Goal: Task Accomplishment & Management: Complete application form

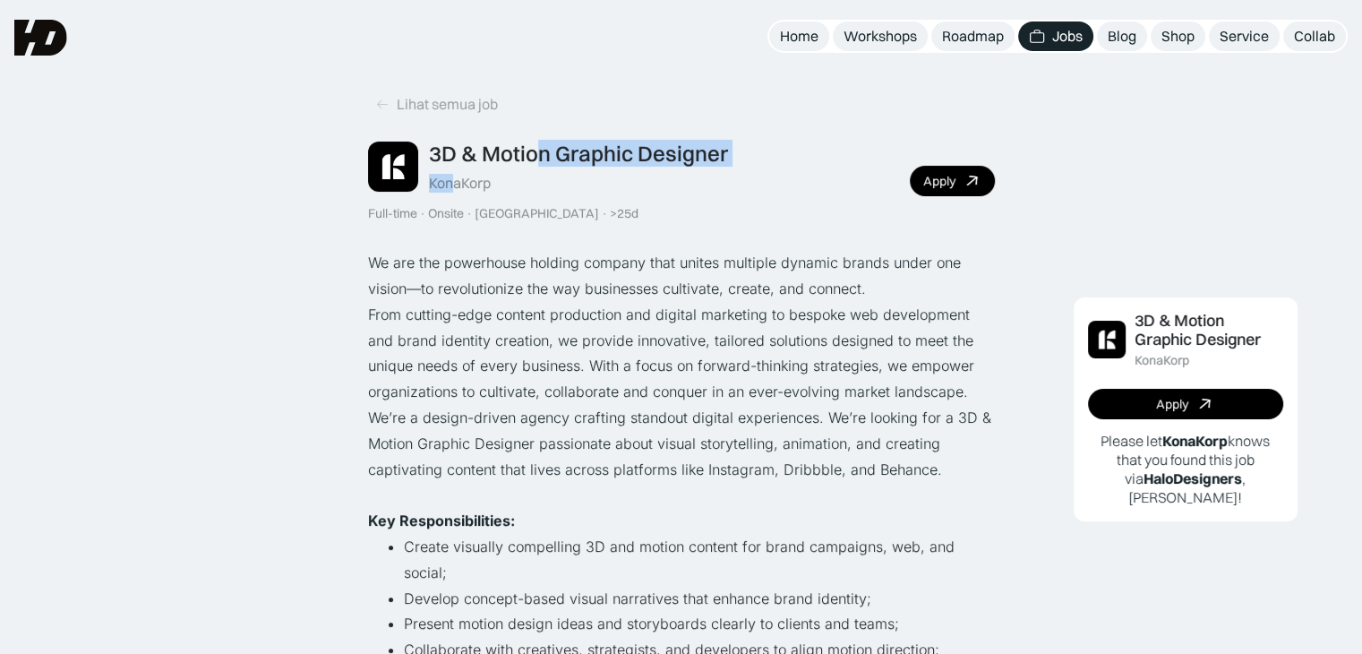
drag, startPoint x: 534, startPoint y: 175, endPoint x: 454, endPoint y: 176, distance: 79.7
click at [454, 176] on div "3D & Motion Graphic Designer KonaKorp" at bounding box center [578, 167] width 299 height 52
click at [515, 190] on div "3D & Motion Graphic Designer KonaKorp" at bounding box center [578, 167] width 299 height 52
drag, startPoint x: 516, startPoint y: 190, endPoint x: 473, endPoint y: 189, distance: 43.0
click at [473, 189] on div "3D & Motion Graphic Designer KonaKorp" at bounding box center [578, 167] width 299 height 52
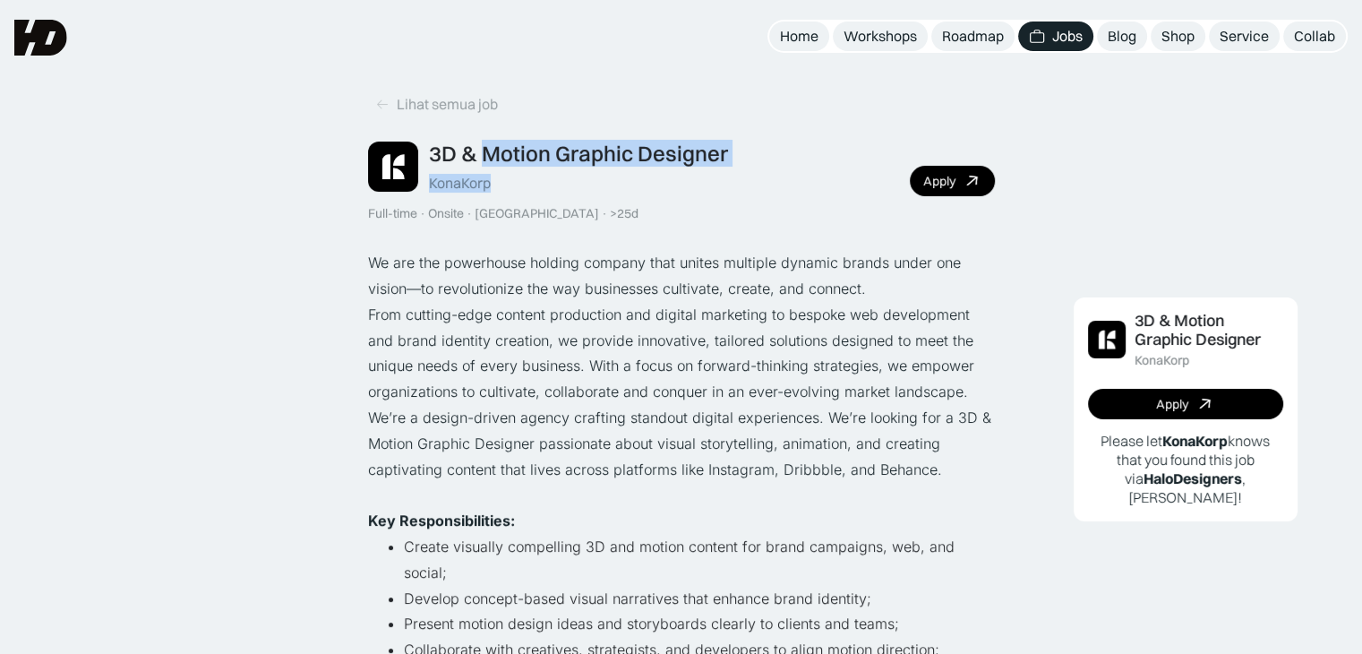
click at [457, 194] on div "3D & Motion Graphic Designer KonaKorp Full-time · Onsite · Jakarta · >25d" at bounding box center [548, 181] width 360 height 81
drag, startPoint x: 433, startPoint y: 179, endPoint x: 478, endPoint y: 182, distance: 44.8
click at [478, 182] on div "KonaKorp" at bounding box center [460, 183] width 62 height 19
click at [439, 183] on div "KonaKorp" at bounding box center [460, 183] width 62 height 19
drag, startPoint x: 431, startPoint y: 183, endPoint x: 498, endPoint y: 182, distance: 66.3
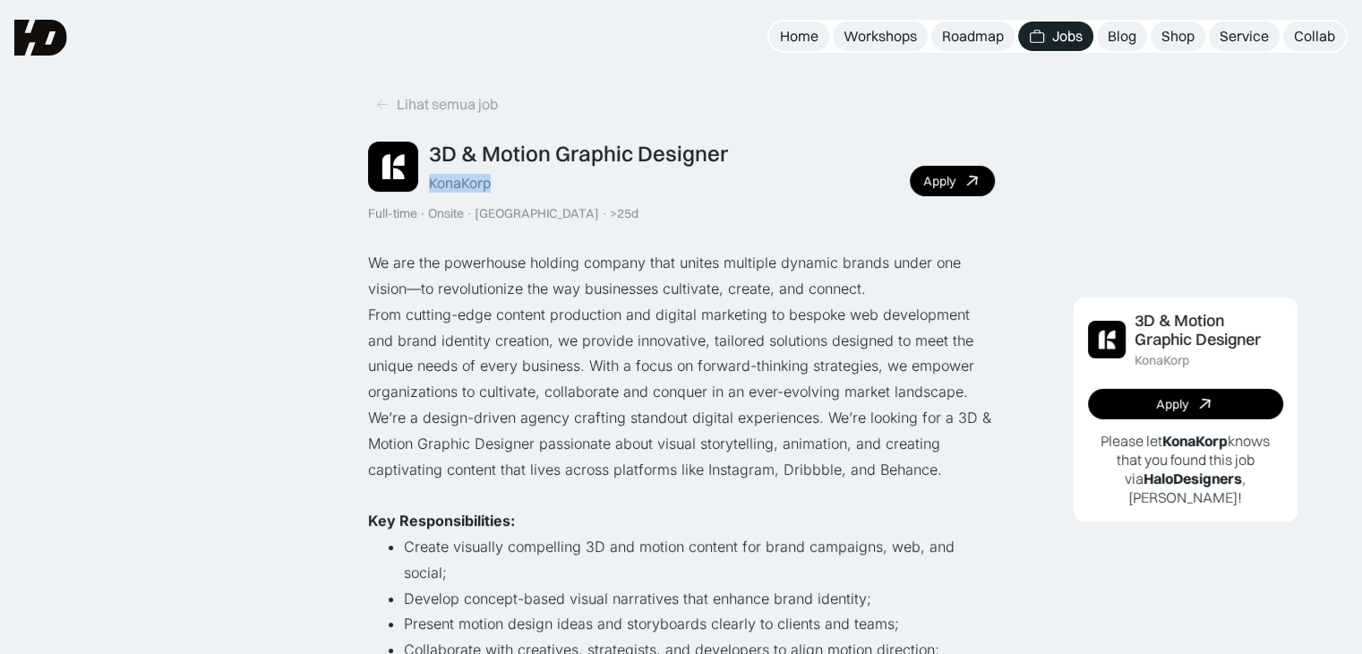
click at [498, 182] on div "3D & Motion Graphic Designer KonaKorp" at bounding box center [578, 167] width 299 height 52
click at [944, 178] on div "Apply" at bounding box center [939, 181] width 32 height 15
click at [1141, 395] on link "Apply" at bounding box center [1185, 404] width 195 height 30
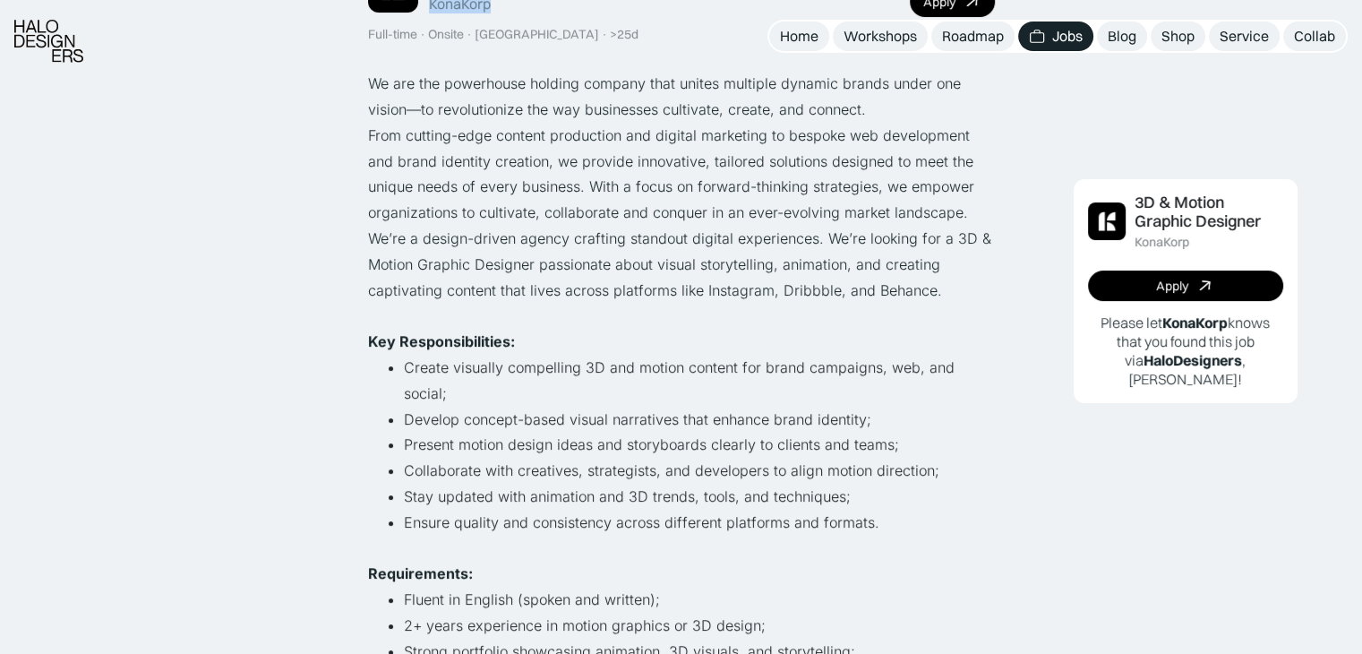
scroll to position [358, 0]
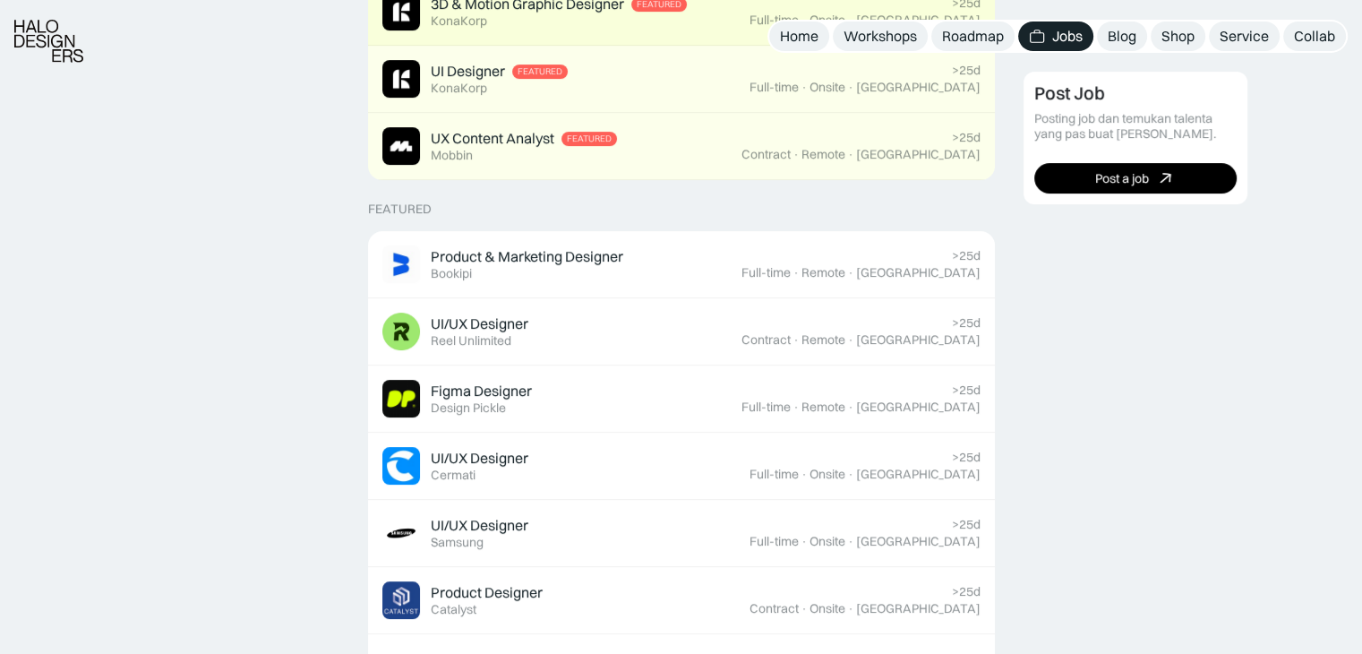
scroll to position [806, 0]
